Goal: Navigation & Orientation: Find specific page/section

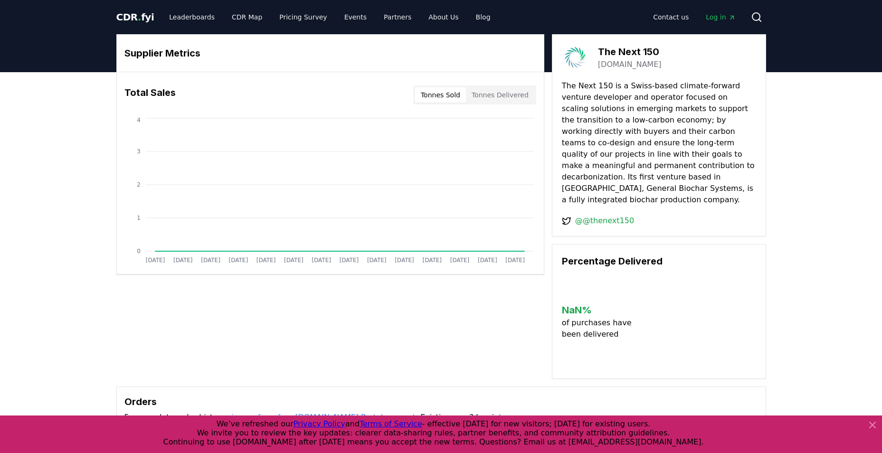
click at [488, 101] on button "Tonnes Delivered" at bounding box center [500, 94] width 68 height 15
click at [440, 97] on button "Tonnes Sold" at bounding box center [440, 94] width 51 height 15
click at [760, 16] on circle at bounding box center [757, 17] width 8 height 8
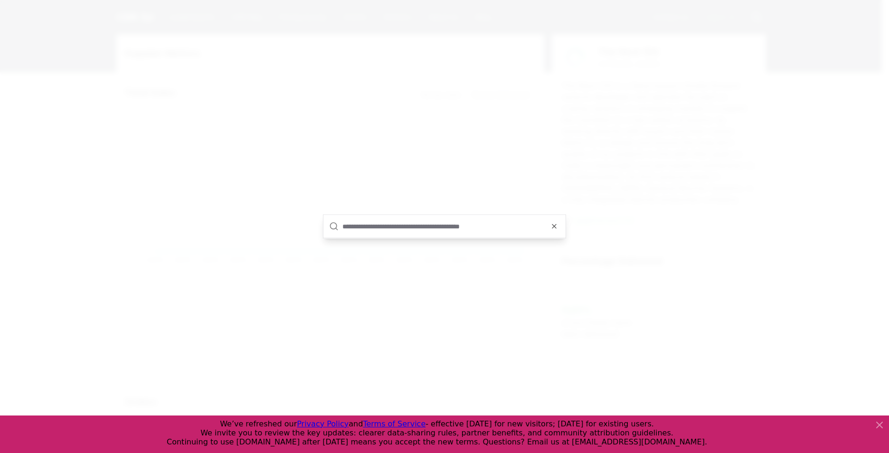
click at [405, 226] on input "text" at bounding box center [452, 226] width 218 height 23
type input "*******"
click at [394, 241] on div "The Next 150 supplier" at bounding box center [445, 238] width 242 height 30
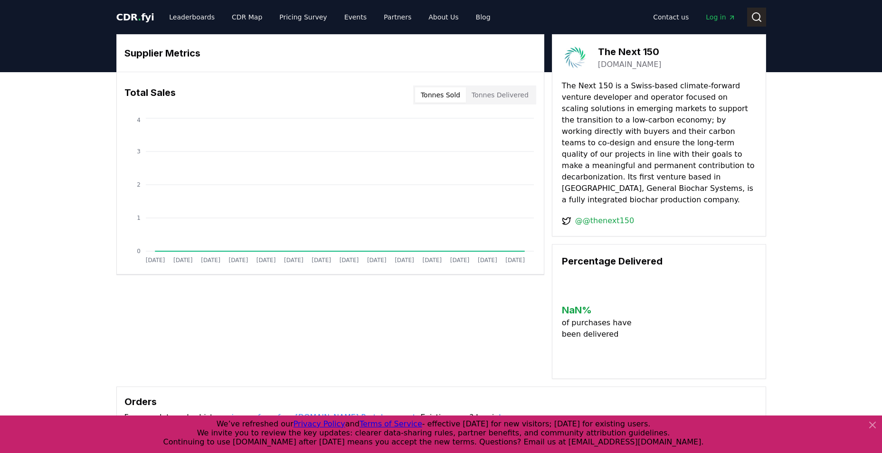
click at [762, 22] on button "Search" at bounding box center [756, 17] width 19 height 19
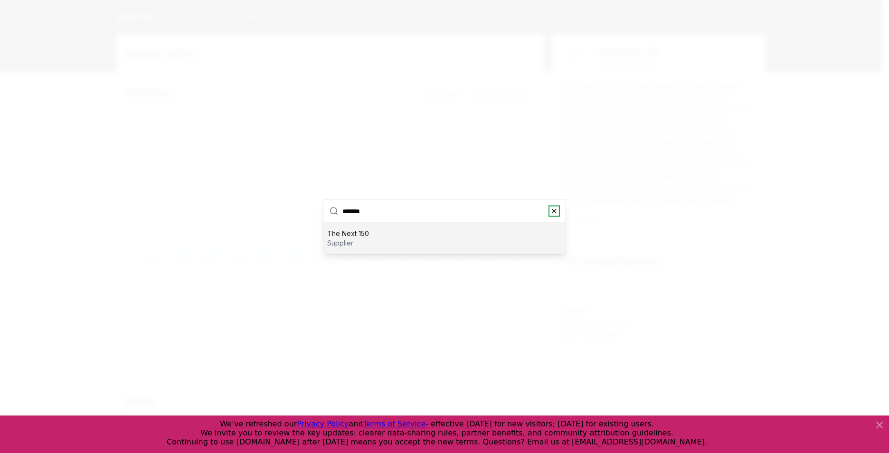
click at [556, 213] on icon "button" at bounding box center [555, 212] width 4 height 4
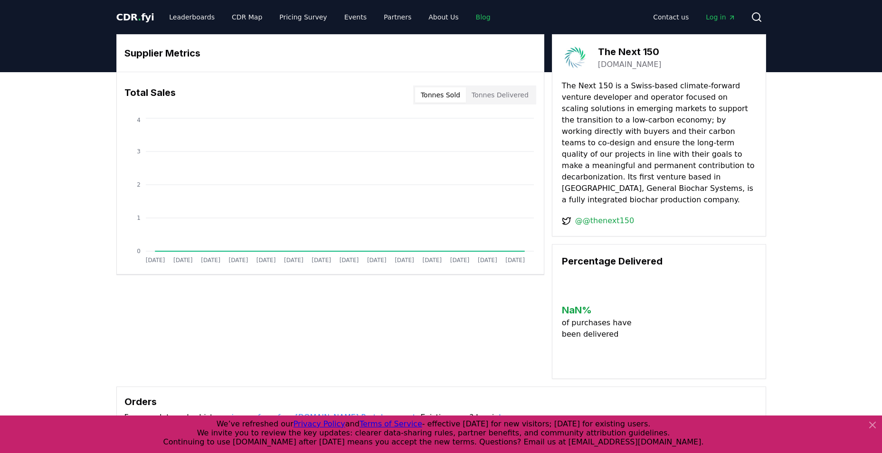
click at [470, 18] on link "Blog" at bounding box center [483, 17] width 30 height 17
